Goal: Complete application form: Complete application form

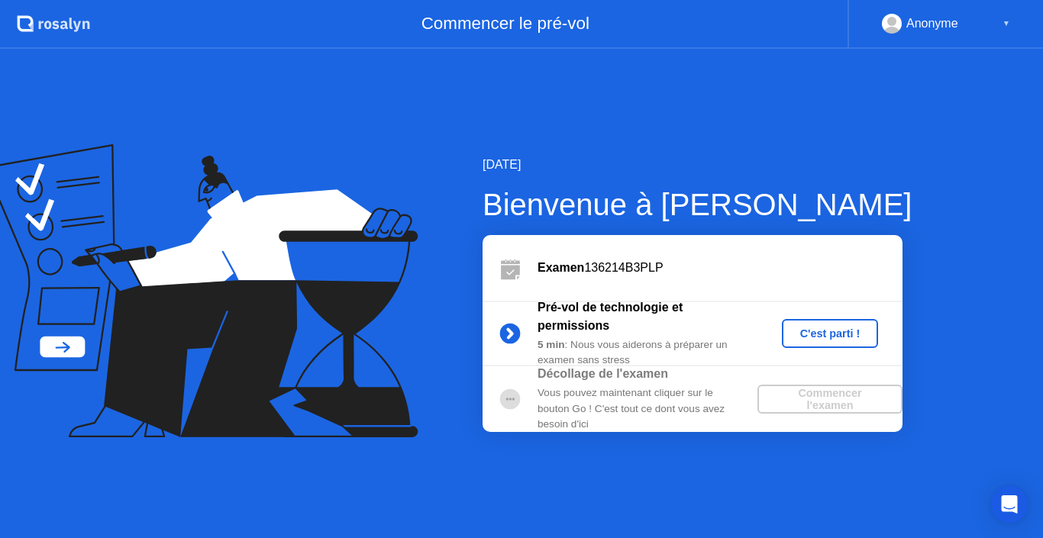
click at [762, 90] on div "[DATE] Bienvenue à [PERSON_NAME] Examen 136214B3PLP Pré-vol de technologie et p…" at bounding box center [521, 293] width 1043 height 489
click at [814, 330] on div "C'est parti !" at bounding box center [830, 333] width 85 height 12
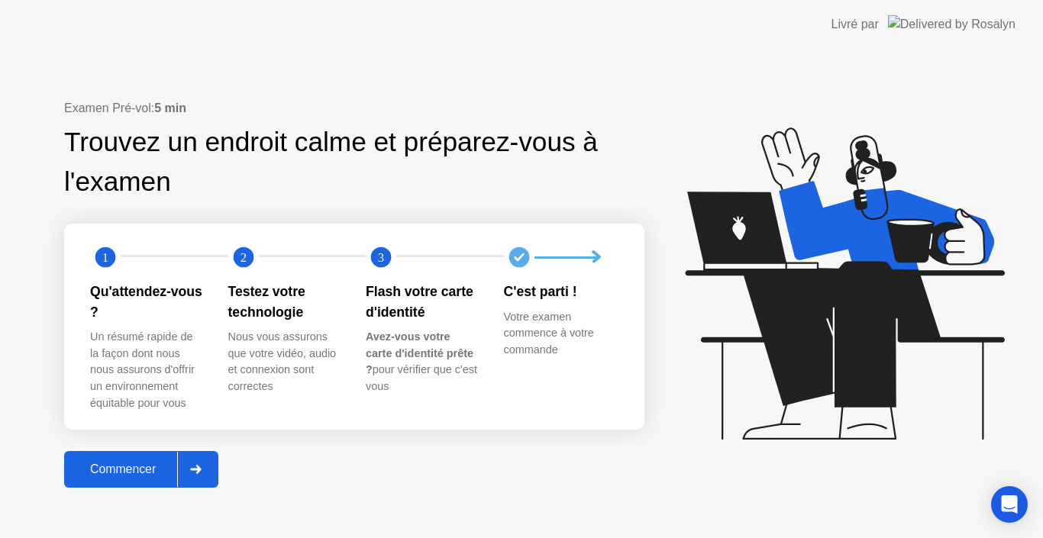
click at [127, 468] on div "Commencer" at bounding box center [123, 469] width 108 height 14
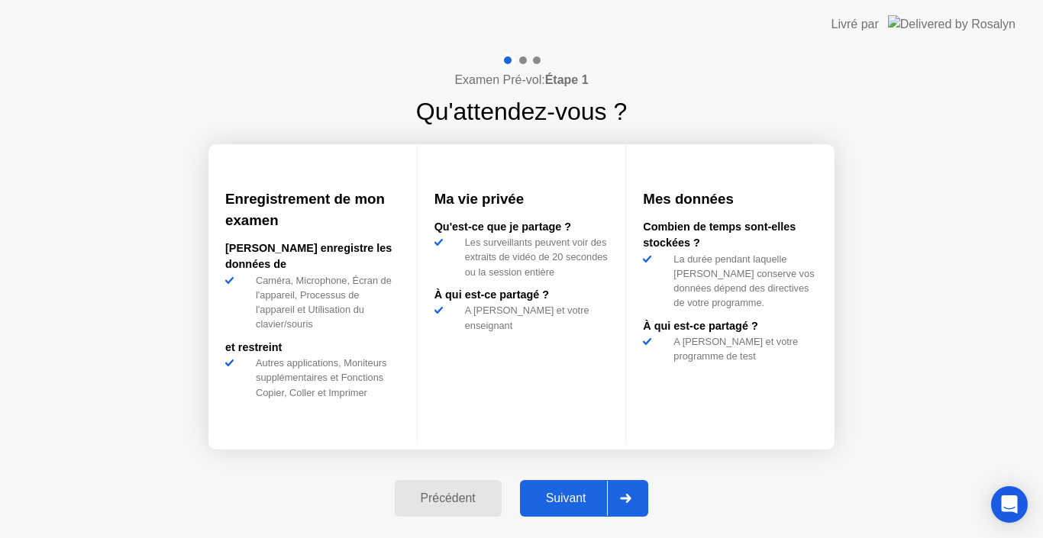
click at [433, 494] on div "Précédent" at bounding box center [448, 498] width 98 height 14
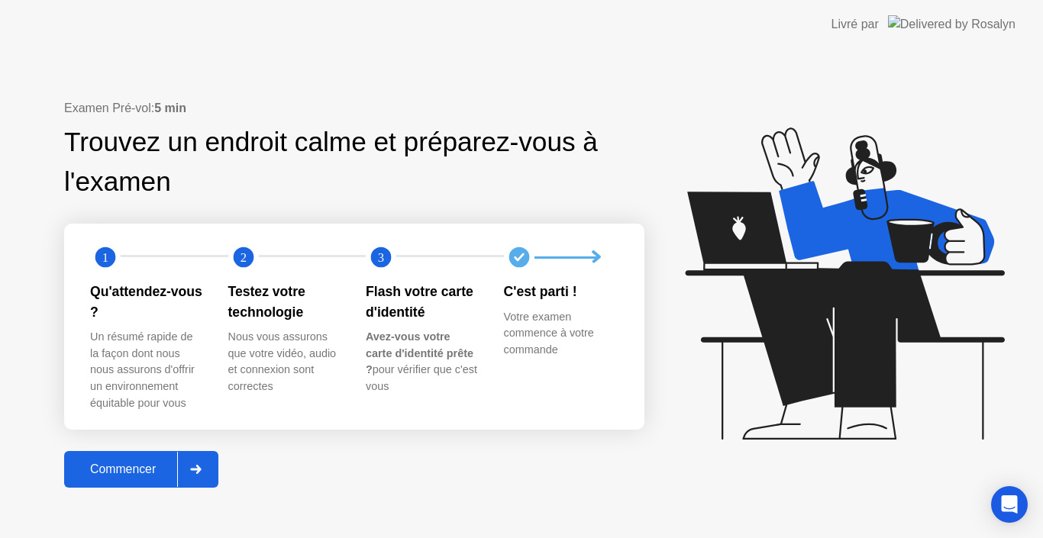
click at [208, 468] on div at bounding box center [195, 469] width 37 height 35
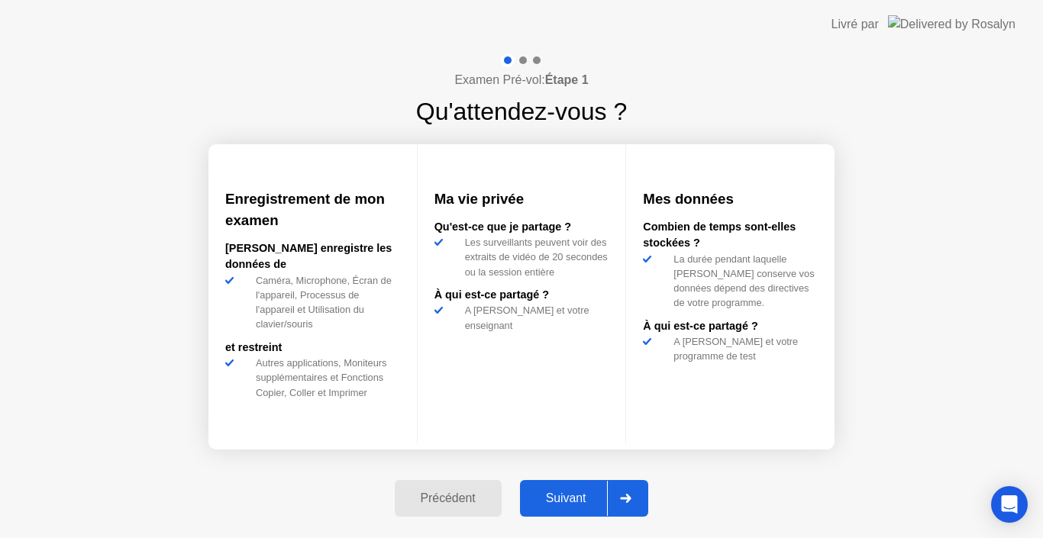
click at [638, 503] on div at bounding box center [625, 498] width 37 height 35
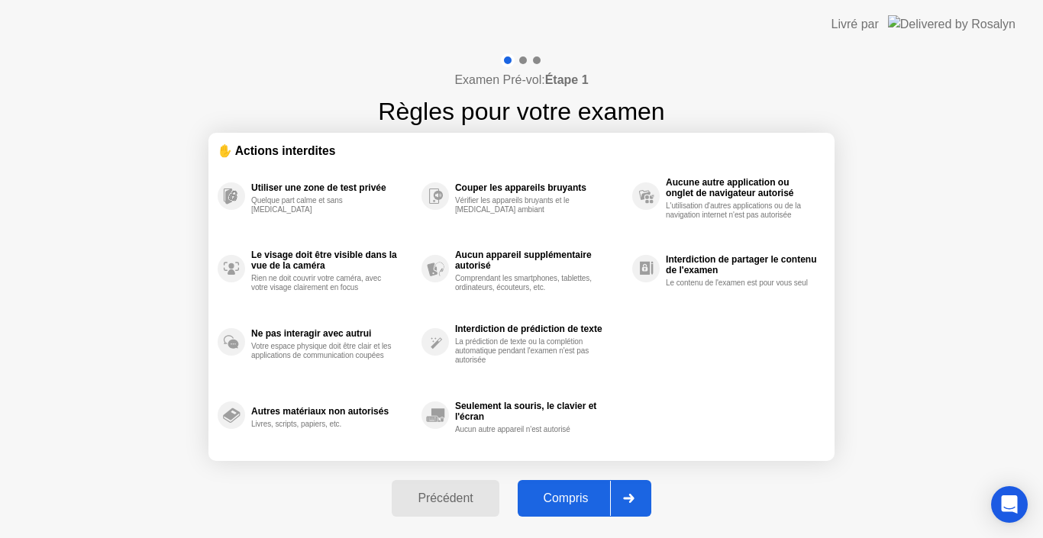
click at [673, 500] on div "Examen Pré-vol: Étape 1 Règles pour votre examen ✋ Actions interdites Utiliser …" at bounding box center [521, 293] width 1043 height 489
click at [318, 511] on div "Examen Pré-vol: Étape 1 Règles pour votre examen ✋ Actions interdites Utiliser …" at bounding box center [521, 293] width 1043 height 489
click at [627, 498] on icon at bounding box center [628, 498] width 11 height 9
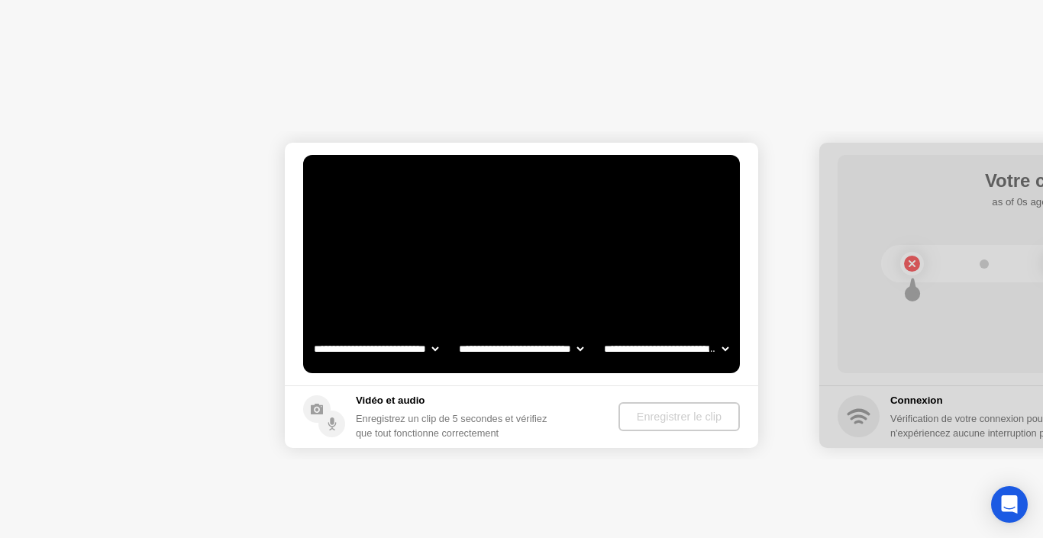
select select "**********"
select select "*******"
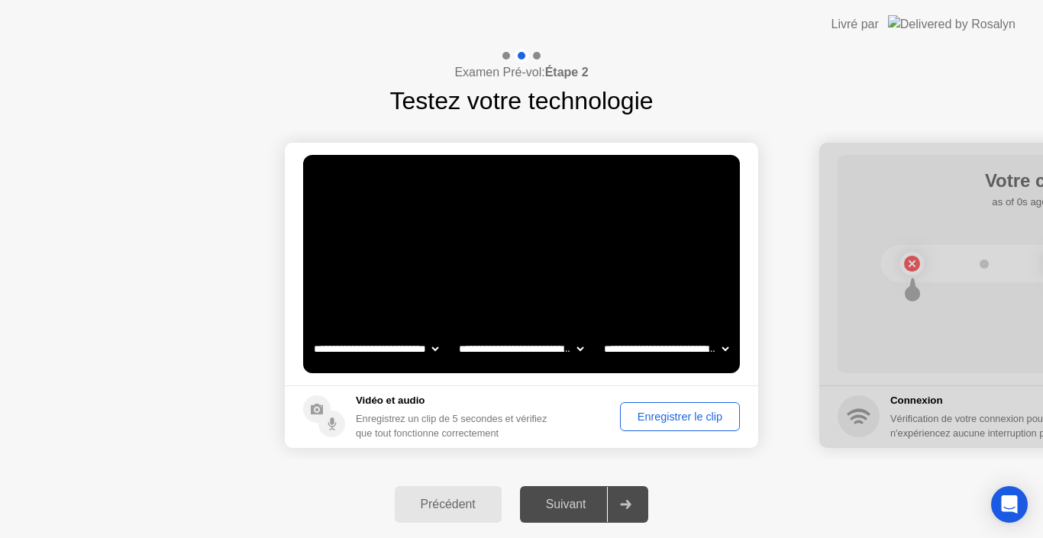
click at [665, 416] on div "Enregistrer le clip" at bounding box center [679, 417] width 109 height 12
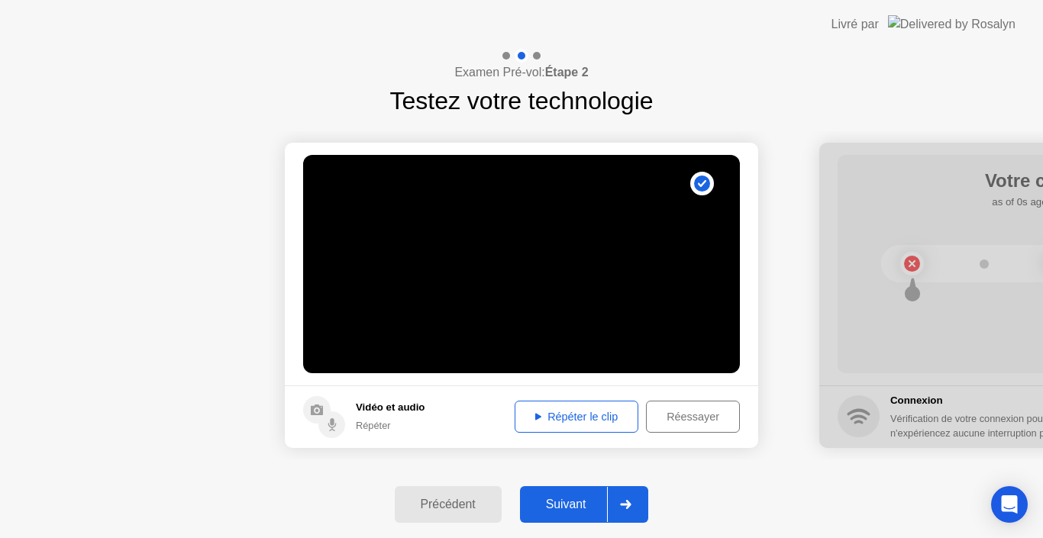
click at [592, 414] on div "Répéter le clip" at bounding box center [576, 417] width 113 height 12
click at [629, 502] on icon at bounding box center [625, 504] width 11 height 9
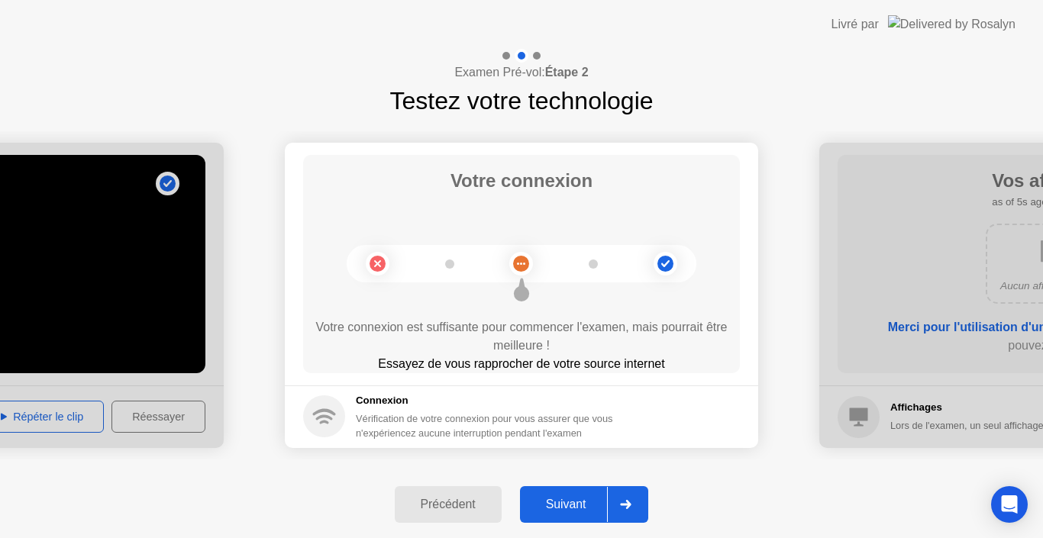
click at [631, 501] on icon at bounding box center [625, 504] width 11 height 9
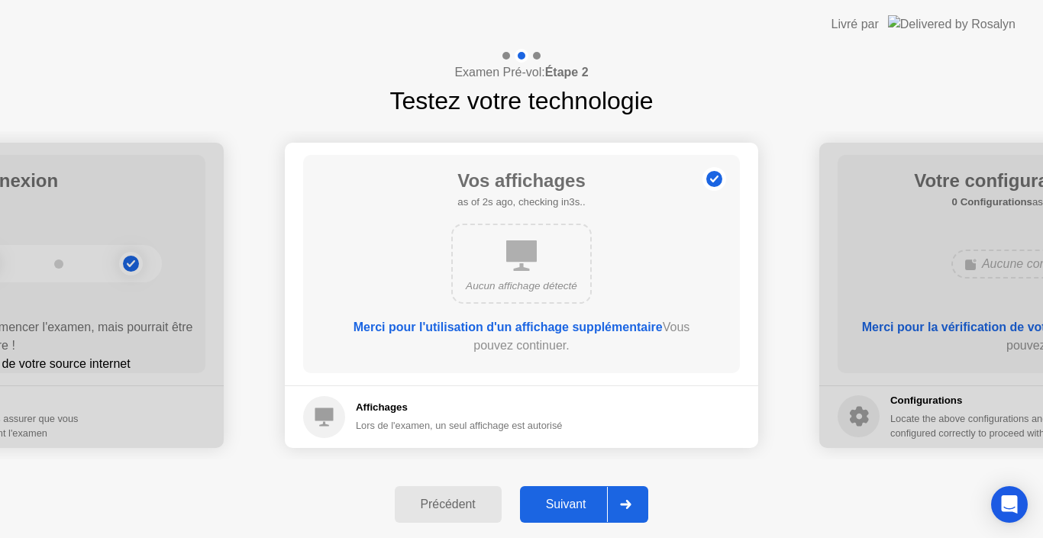
click at [631, 501] on icon at bounding box center [625, 504] width 11 height 9
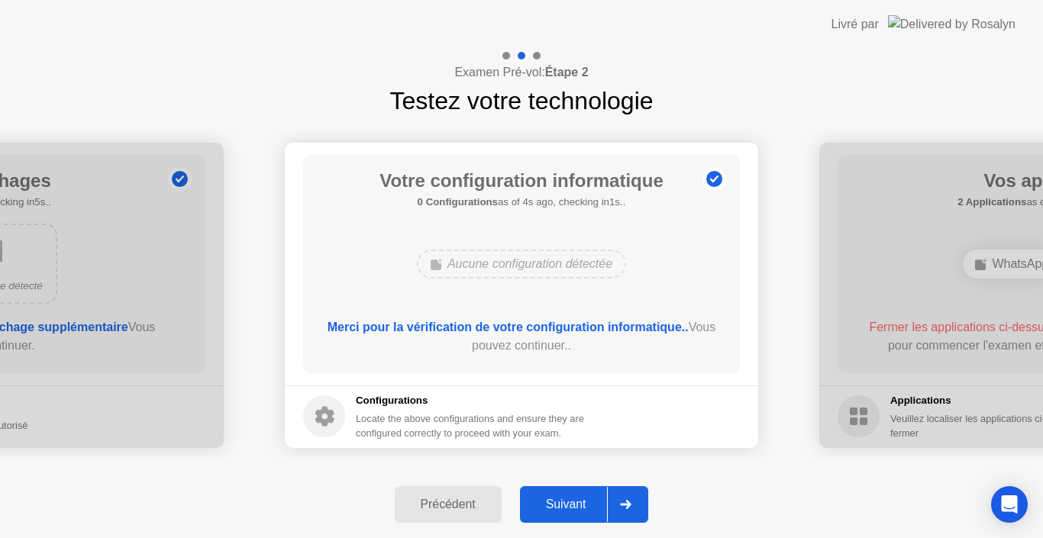
click at [631, 506] on icon at bounding box center [625, 504] width 11 height 9
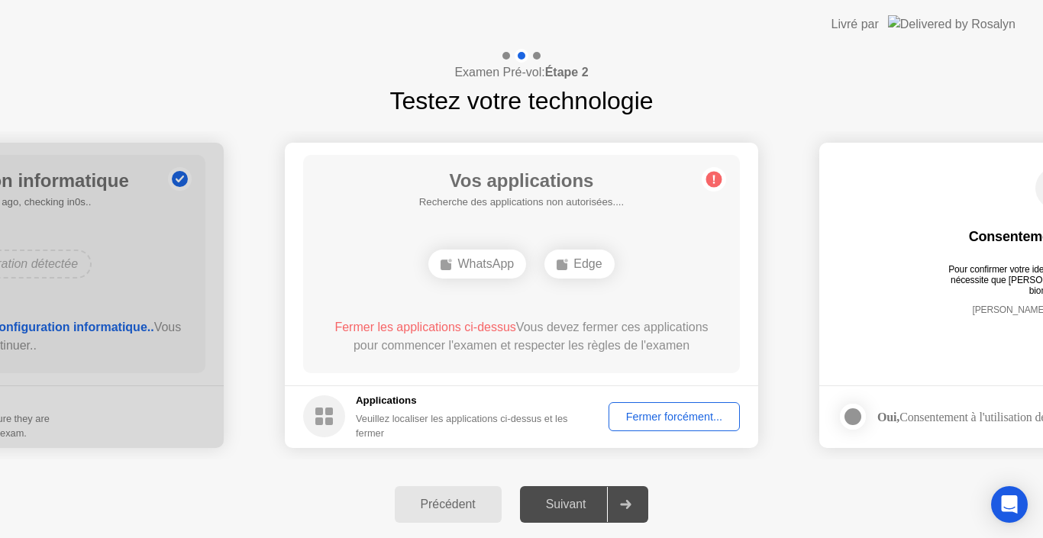
click at [654, 423] on div "Fermer forcément..." at bounding box center [674, 417] width 121 height 12
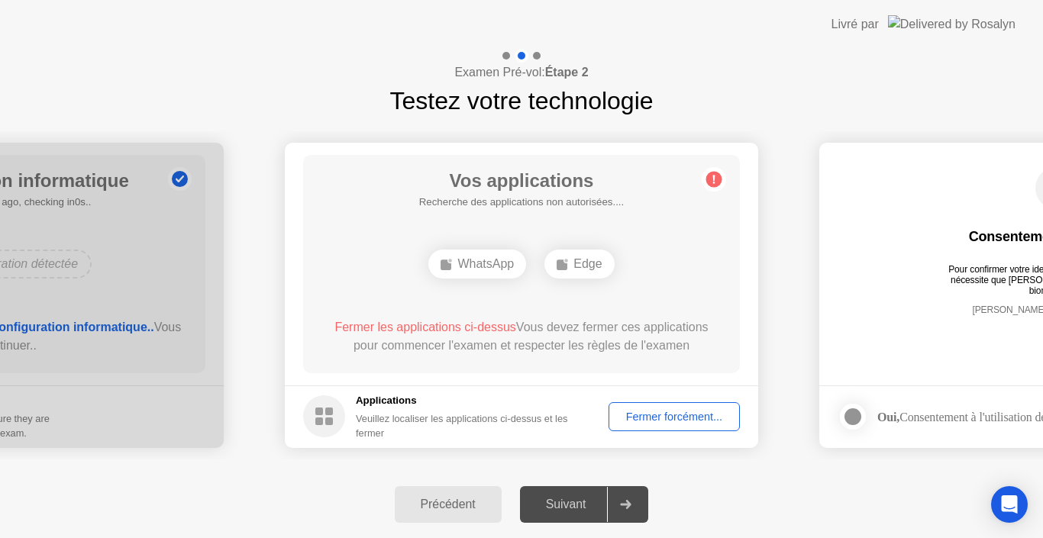
click at [656, 416] on div "Fermer forcément..." at bounding box center [674, 417] width 121 height 12
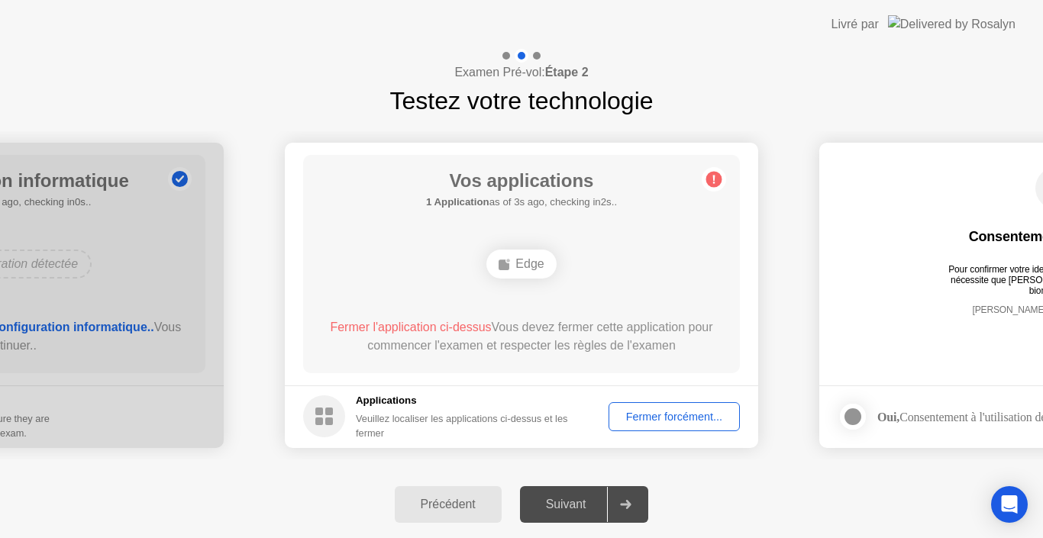
click at [672, 416] on div "Fermer forcément..." at bounding box center [674, 417] width 121 height 12
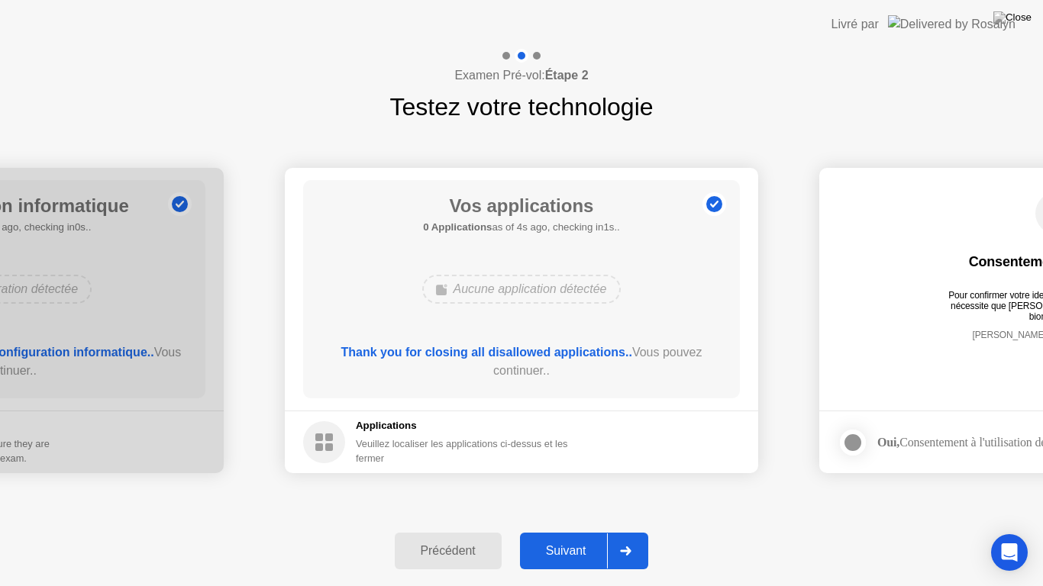
click at [576, 537] on button "Suivant" at bounding box center [584, 551] width 129 height 37
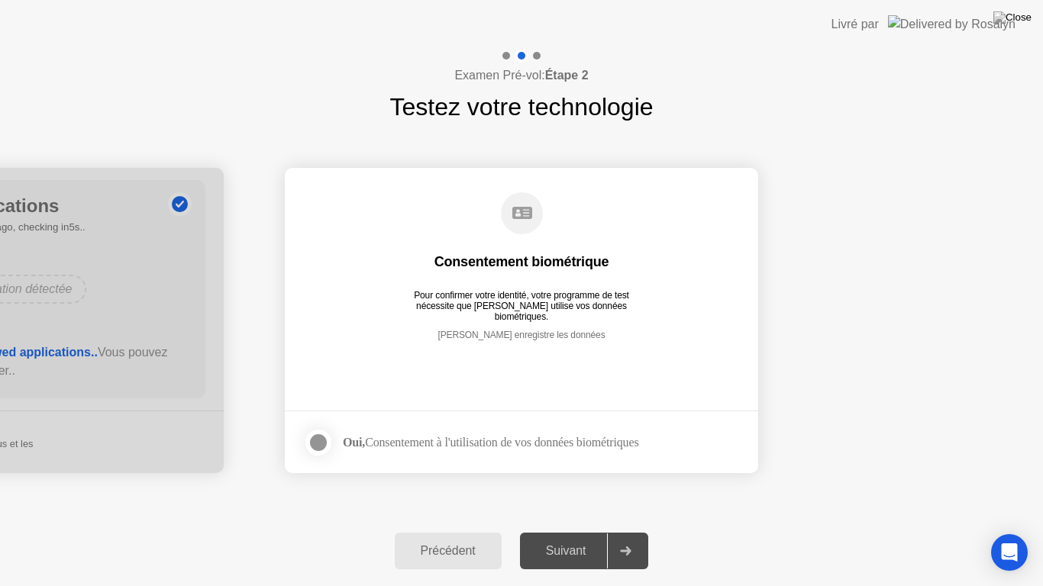
click at [631, 537] on icon at bounding box center [625, 550] width 11 height 9
click at [315, 446] on div at bounding box center [318, 442] width 18 height 18
click at [636, 537] on div at bounding box center [625, 550] width 37 height 35
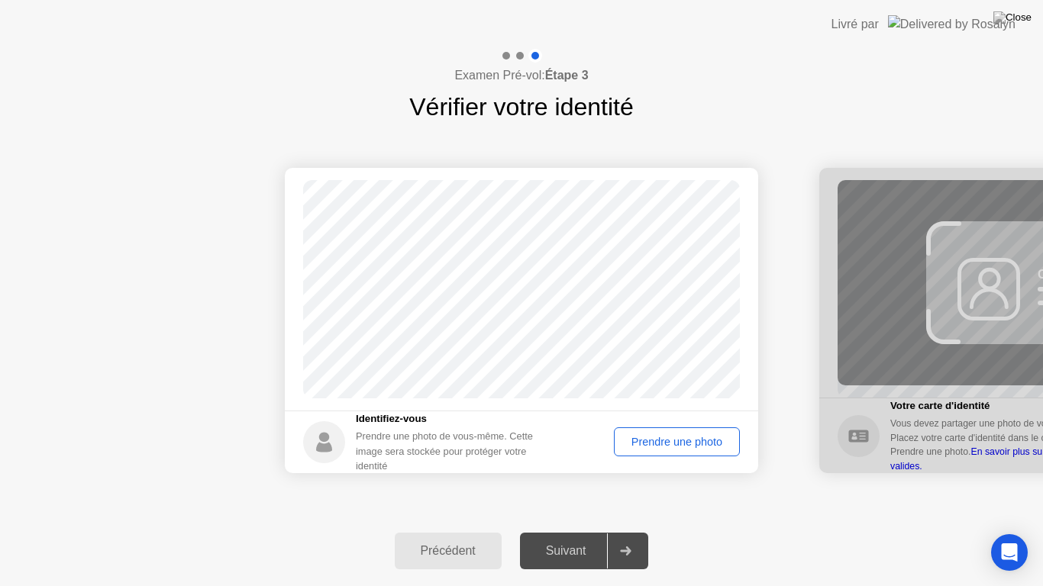
click at [688, 445] on div "Prendre une photo" at bounding box center [676, 442] width 115 height 12
click at [620, 537] on div at bounding box center [625, 550] width 37 height 35
click at [672, 436] on div "Prendre une photo" at bounding box center [676, 442] width 115 height 12
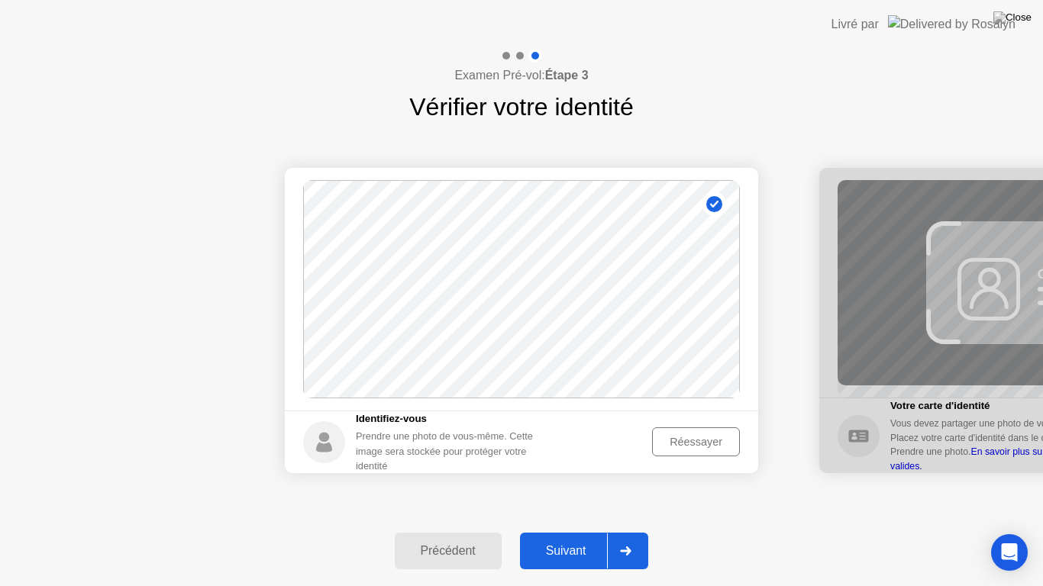
click at [631, 537] on icon at bounding box center [625, 550] width 11 height 9
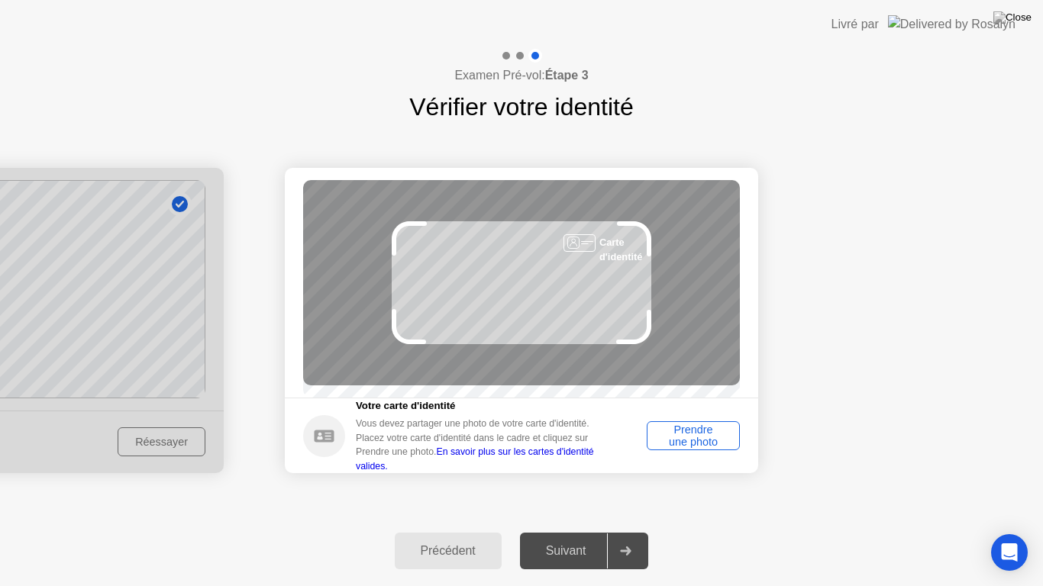
click at [688, 443] on div "Prendre une photo" at bounding box center [693, 436] width 82 height 24
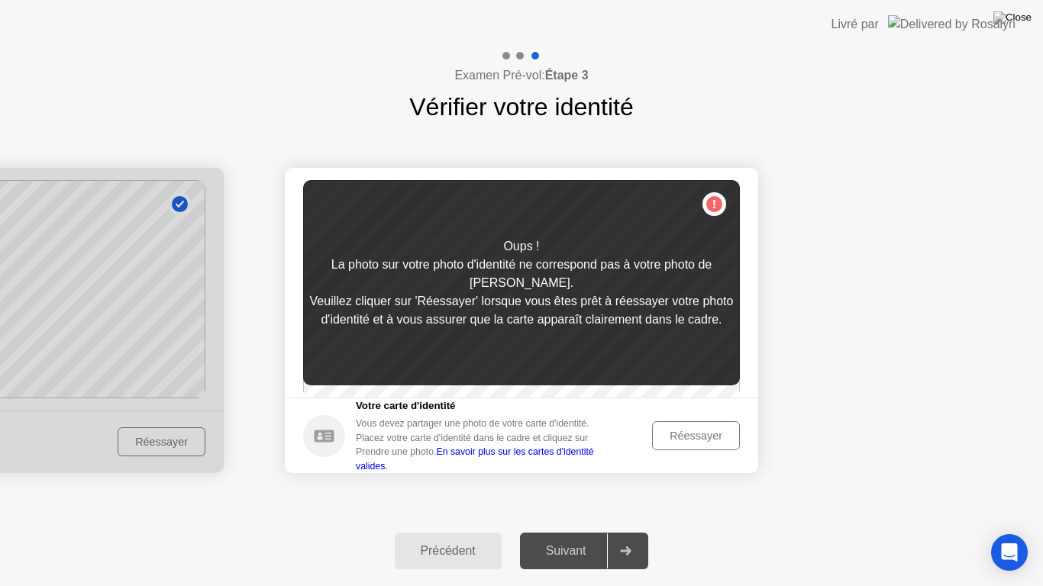
click at [688, 442] on div "Réessayer" at bounding box center [695, 436] width 77 height 12
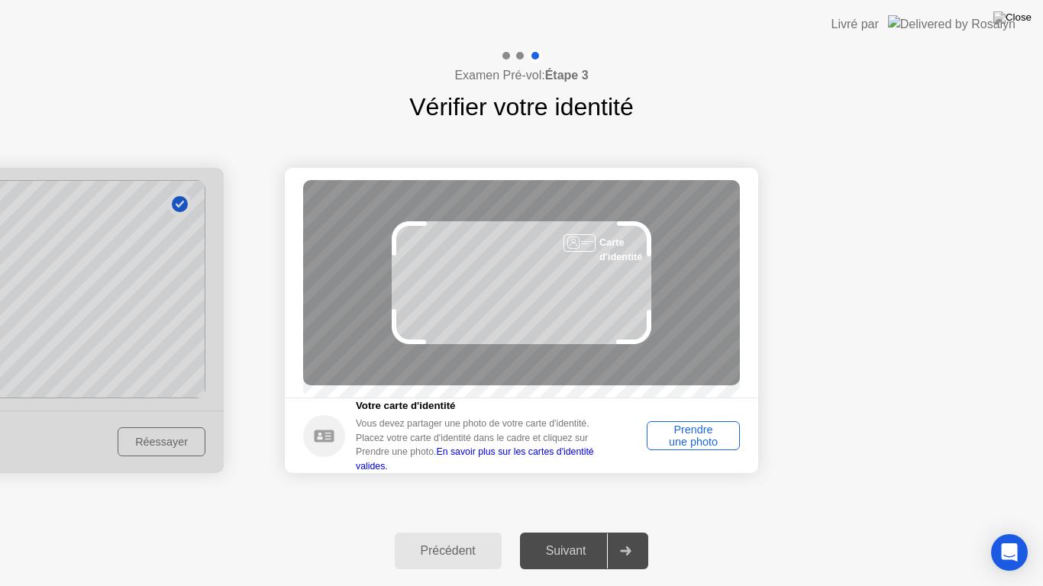
click at [446, 537] on div "Précédent" at bounding box center [448, 551] width 98 height 14
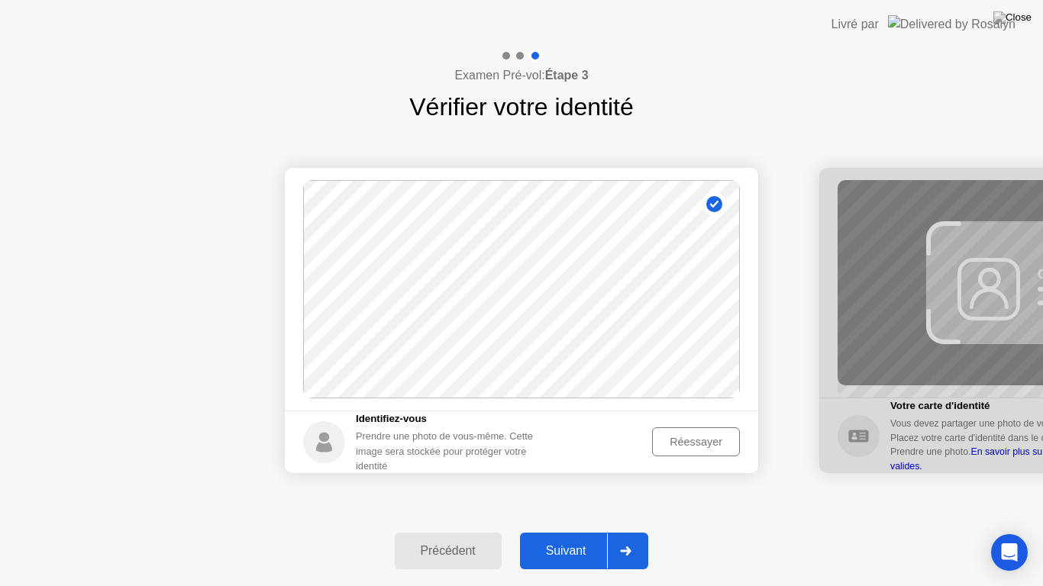
click at [682, 443] on div "Réessayer" at bounding box center [695, 442] width 77 height 12
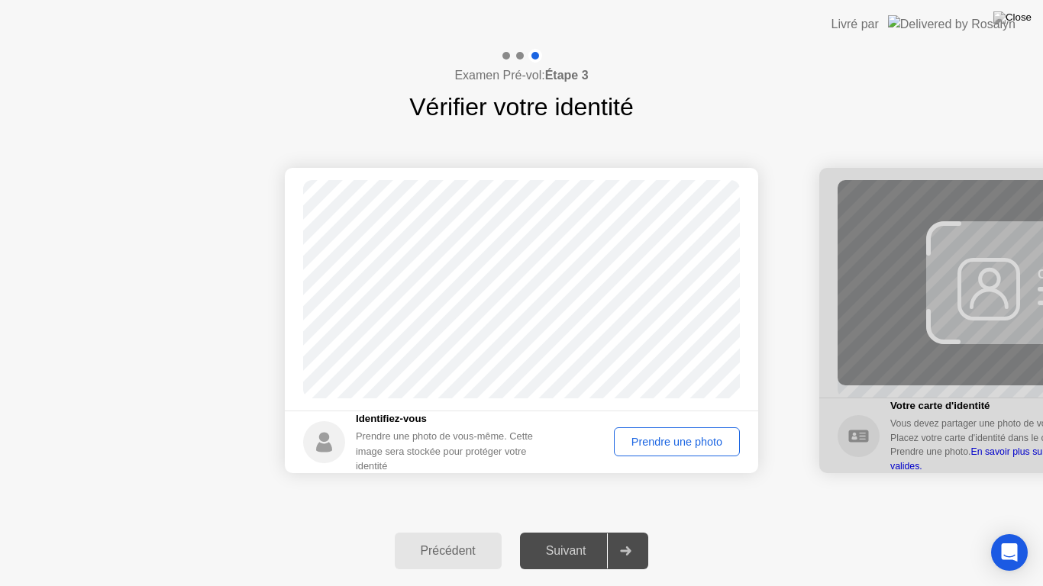
click at [669, 443] on div "Prendre une photo" at bounding box center [676, 442] width 115 height 12
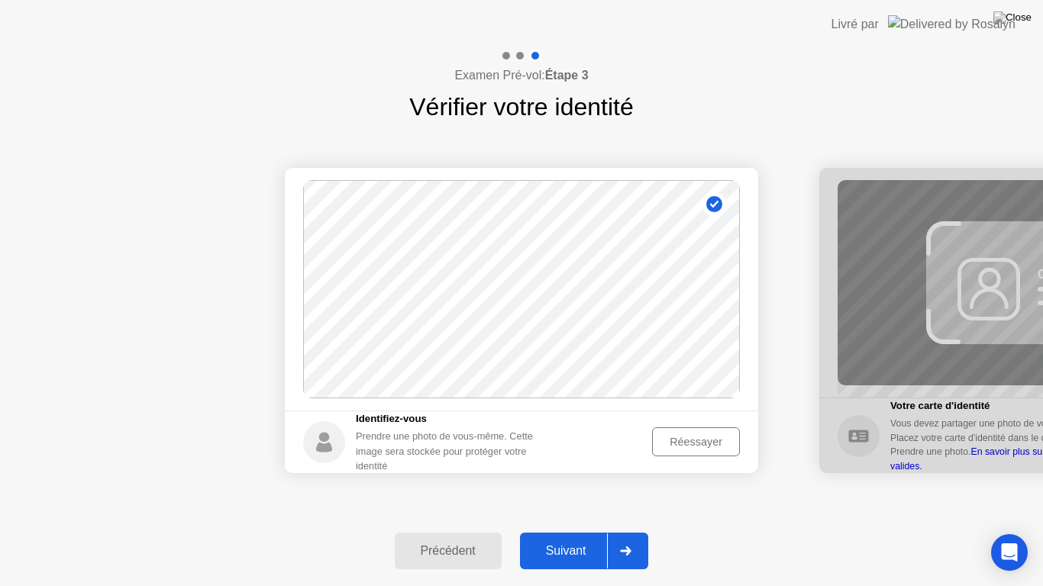
click at [628, 537] on div at bounding box center [625, 550] width 37 height 35
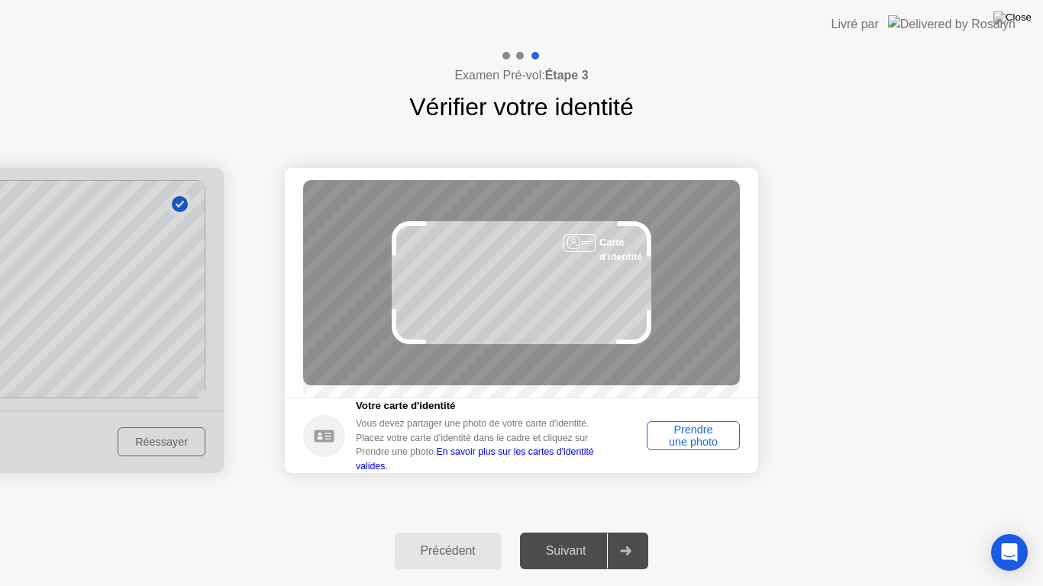
click at [676, 440] on div "Prendre une photo" at bounding box center [693, 436] width 82 height 24
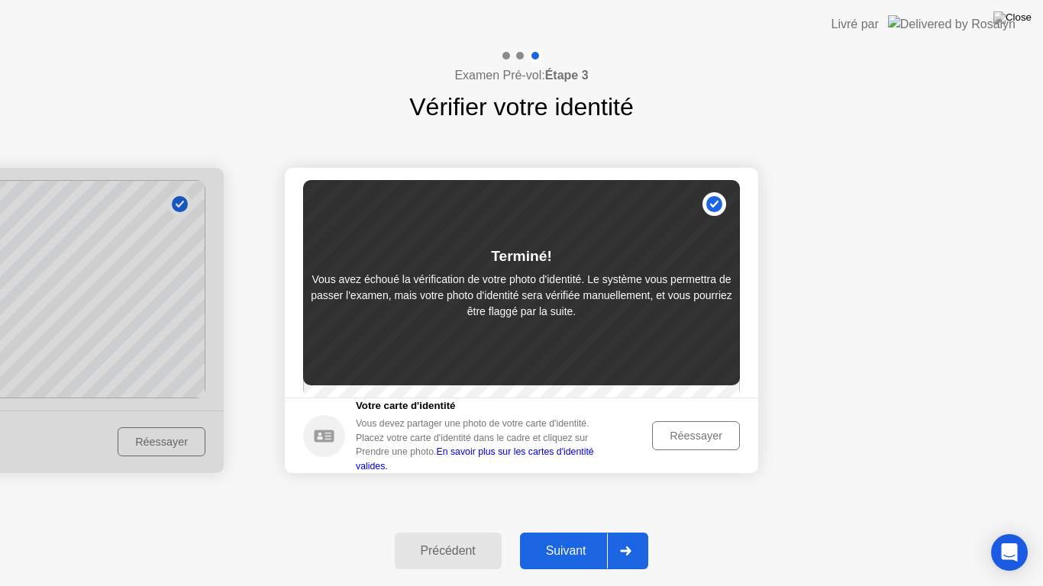
click at [437, 537] on div "Précédent" at bounding box center [448, 551] width 98 height 14
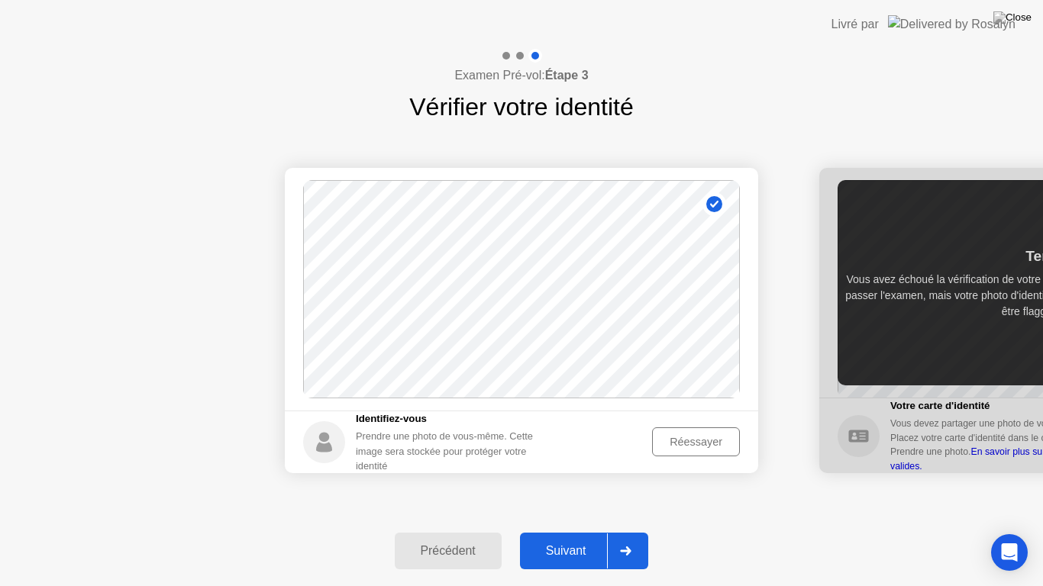
click at [682, 442] on div "Réessayer" at bounding box center [695, 442] width 77 height 12
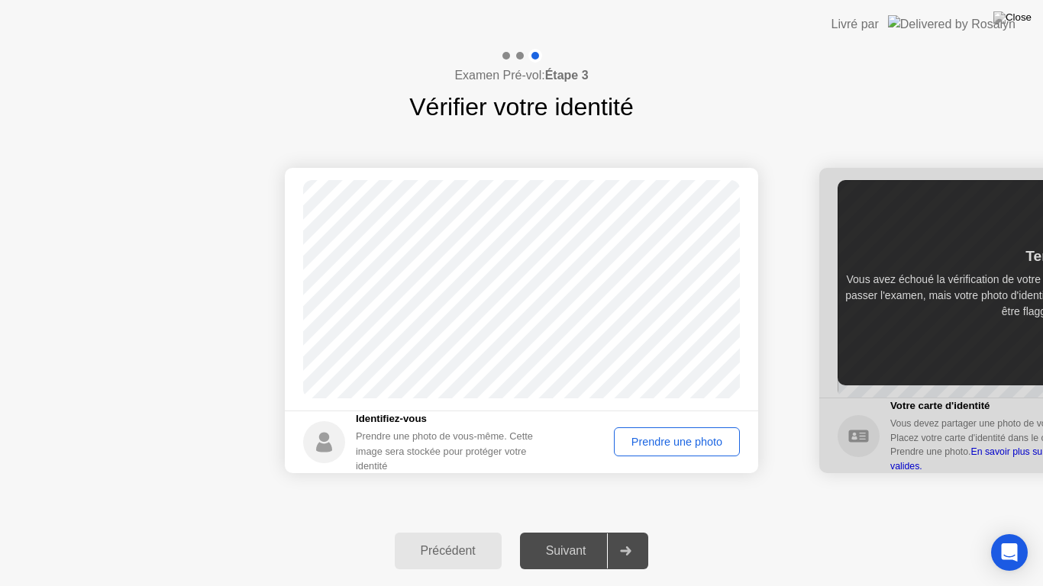
click at [672, 446] on div "Prendre une photo" at bounding box center [676, 442] width 115 height 12
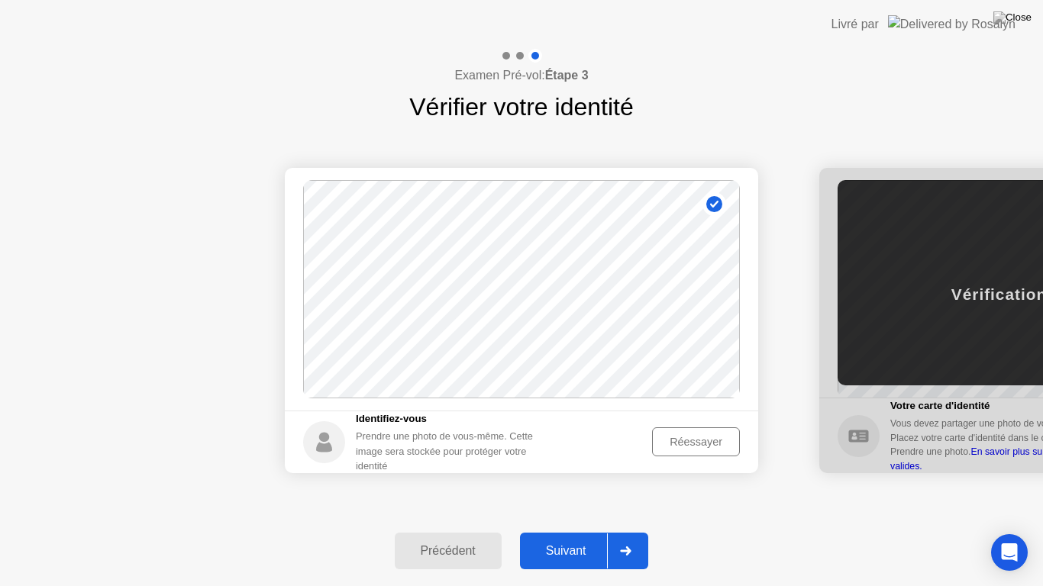
click at [607, 537] on div "Suivant" at bounding box center [565, 551] width 83 height 14
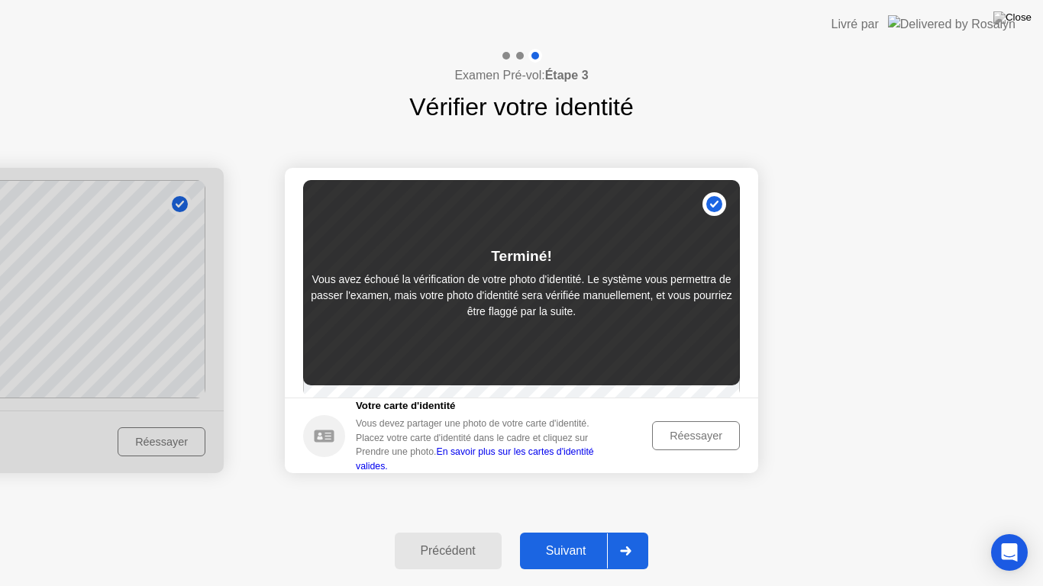
click at [697, 440] on div "Réessayer" at bounding box center [695, 436] width 77 height 12
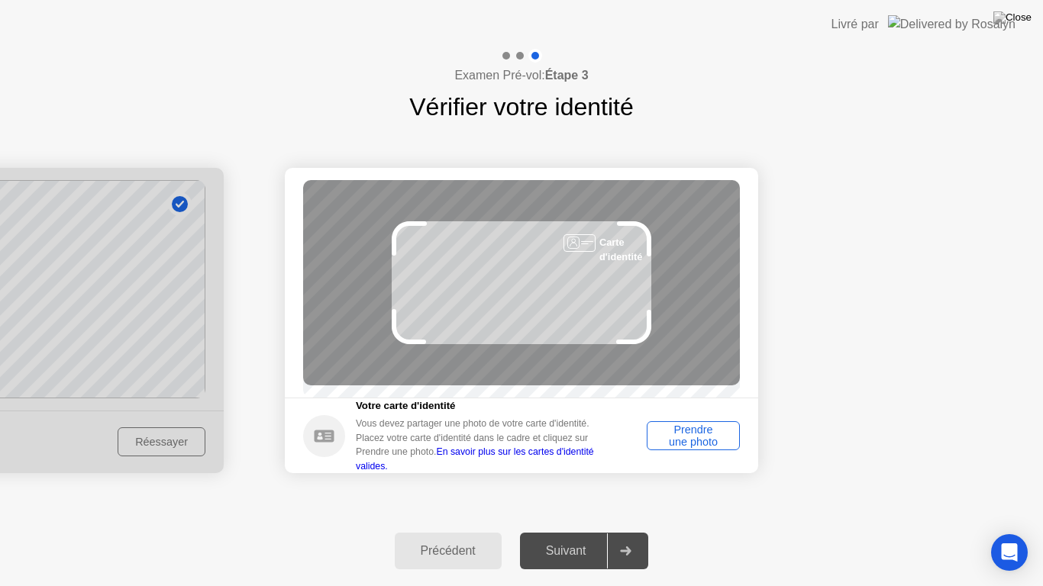
click at [697, 440] on div "Prendre une photo" at bounding box center [693, 436] width 82 height 24
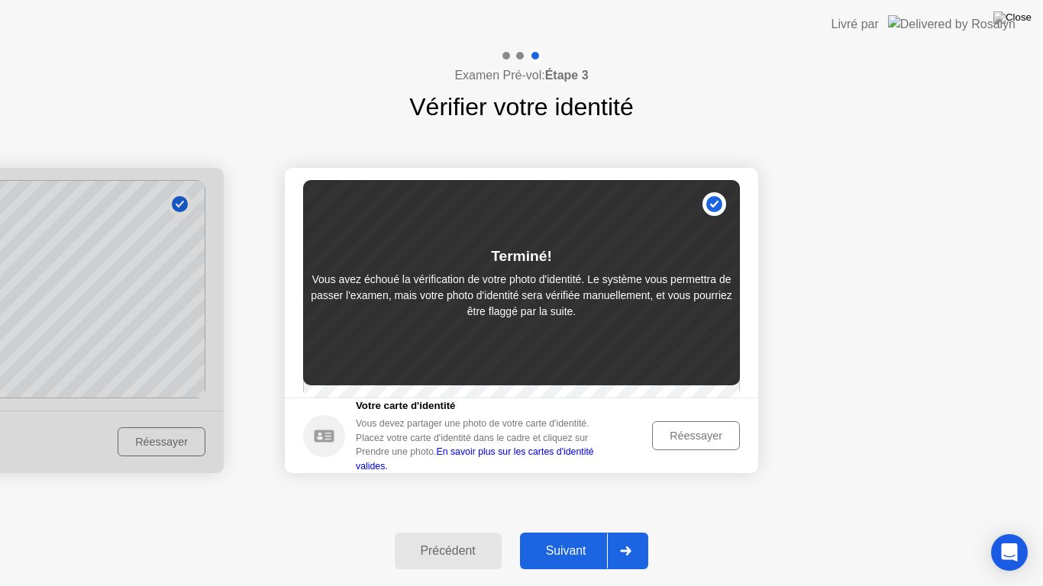
click at [624, 537] on icon at bounding box center [625, 550] width 11 height 9
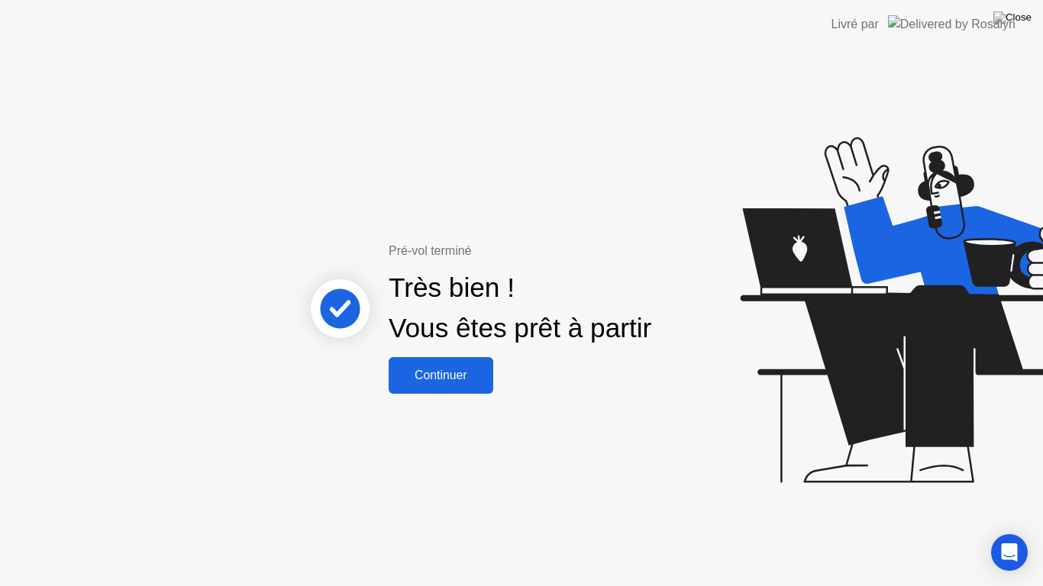
click at [431, 375] on div "Continuer" at bounding box center [440, 376] width 95 height 14
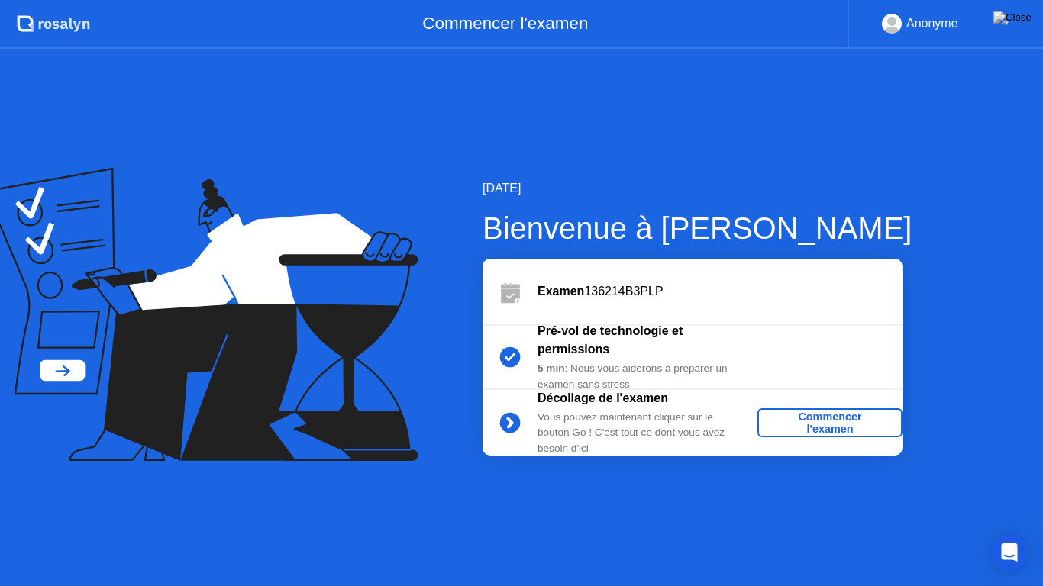
click at [826, 417] on div "Commencer l'examen" at bounding box center [829, 423] width 133 height 24
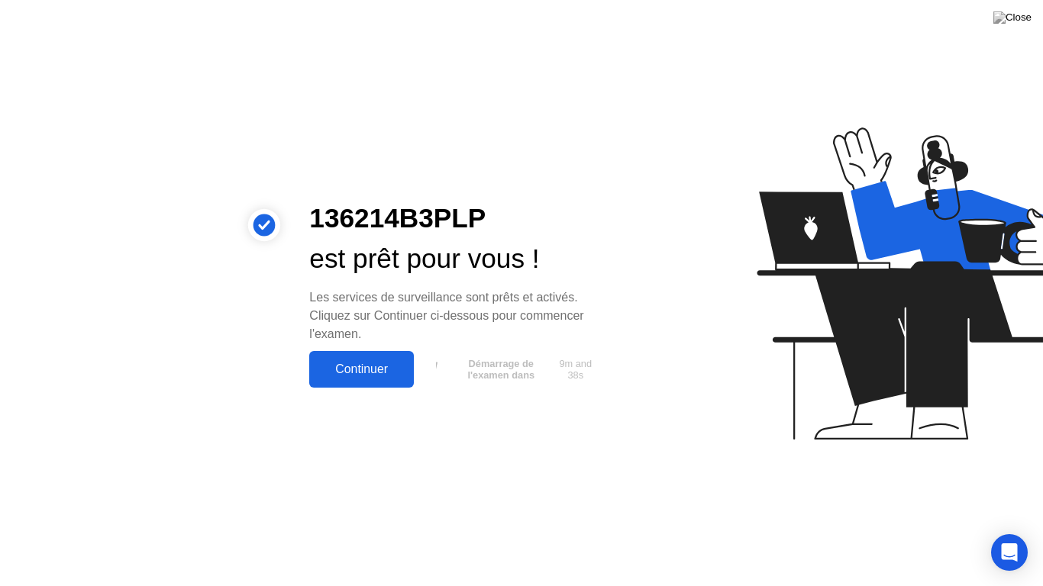
click at [385, 368] on div "Continuer" at bounding box center [361, 370] width 95 height 14
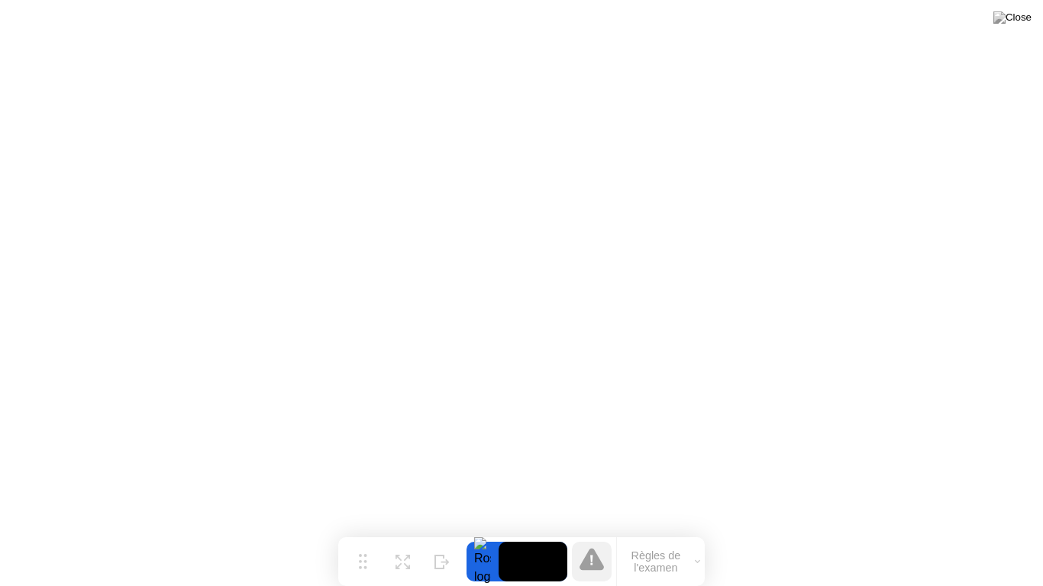
click at [643, 537] on button "Règles de l'examen" at bounding box center [661, 562] width 88 height 26
